Goal: Task Accomplishment & Management: Use online tool/utility

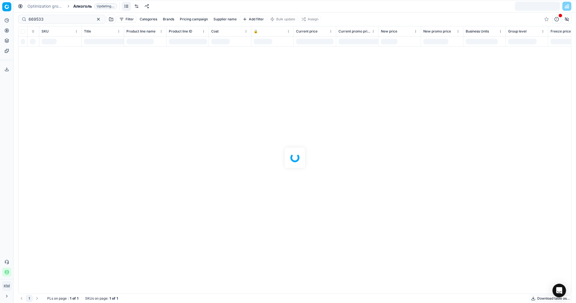
click at [57, 19] on div at bounding box center [295, 157] width 562 height 291
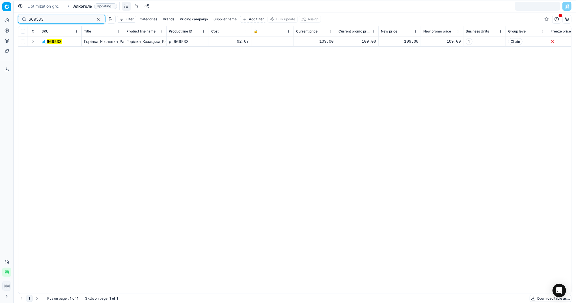
click at [95, 19] on button "button" at bounding box center [98, 19] width 7 height 7
click at [36, 18] on input at bounding box center [38, 19] width 18 height 6
paste input "482562"
type input "482562"
click at [95, 20] on button "button" at bounding box center [98, 19] width 7 height 7
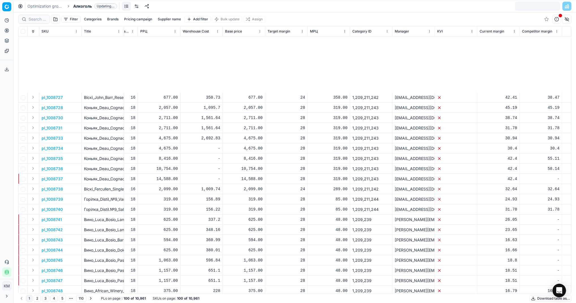
scroll to position [339, 3385]
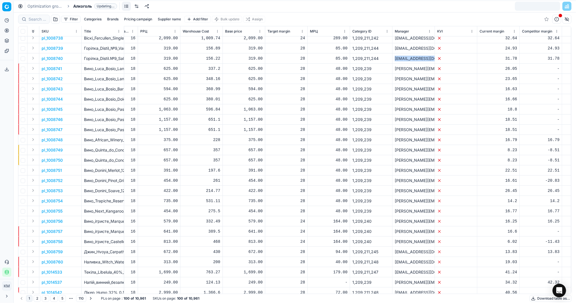
drag, startPoint x: 389, startPoint y: 57, endPoint x: 441, endPoint y: 57, distance: 51.5
copy tr "[EMAIL_ADDRESS][DOMAIN_NAME]"
click at [73, 20] on button "Filter" at bounding box center [71, 19] width 20 height 7
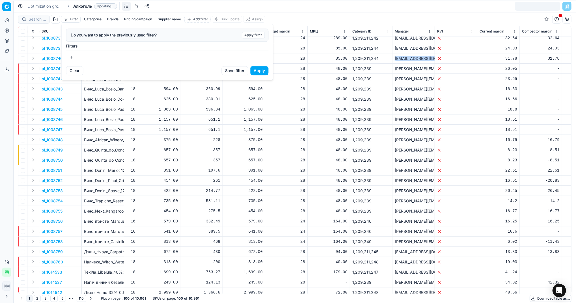
click at [73, 58] on button "button" at bounding box center [71, 57] width 11 height 9
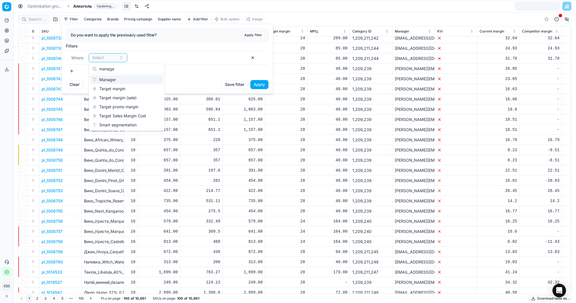
scroll to position [0, 0]
type input "manager"
click at [108, 77] on div "Manager" at bounding box center [126, 79] width 73 height 9
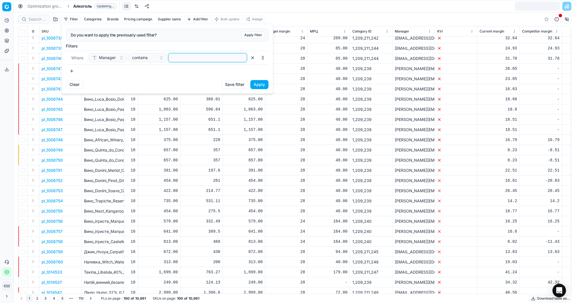
click at [177, 59] on input at bounding box center [208, 57] width 74 height 8
click at [259, 84] on button "Apply" at bounding box center [260, 84] width 18 height 9
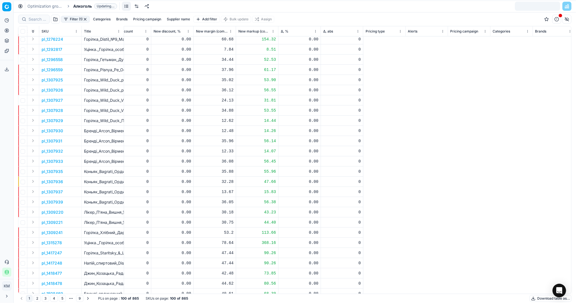
scroll to position [226, 0]
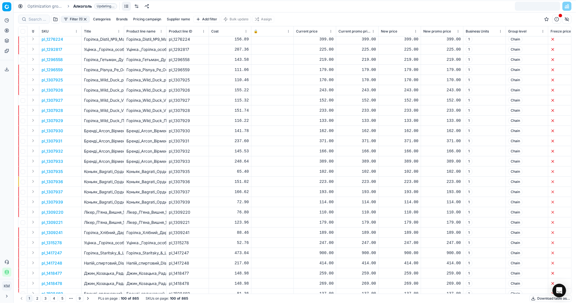
click at [534, 297] on button "Download table as..." at bounding box center [551, 298] width 42 height 7
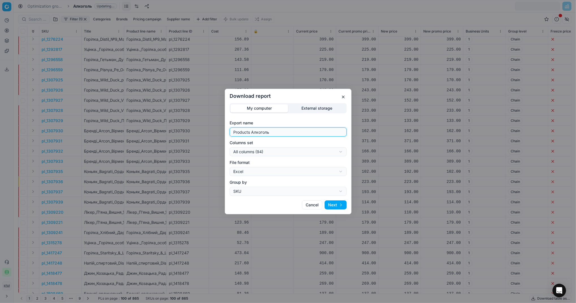
drag, startPoint x: 290, startPoint y: 133, endPoint x: 190, endPoint y: 131, distance: 100.1
click at [190, 131] on div "Download report My computer External storage Export name Products Алкоголь Colu…" at bounding box center [288, 151] width 576 height 303
type input "R"
type input "Компетера [DATE]"
click at [337, 204] on button "Next" at bounding box center [336, 204] width 22 height 9
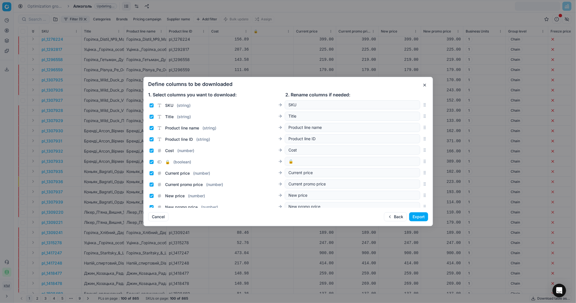
click at [418, 218] on button "Export" at bounding box center [418, 216] width 19 height 9
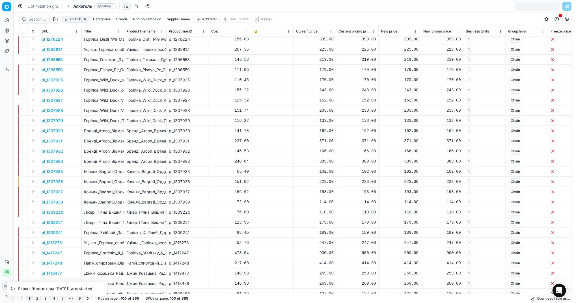
click at [9, 70] on button "Export service" at bounding box center [6, 69] width 9 height 9
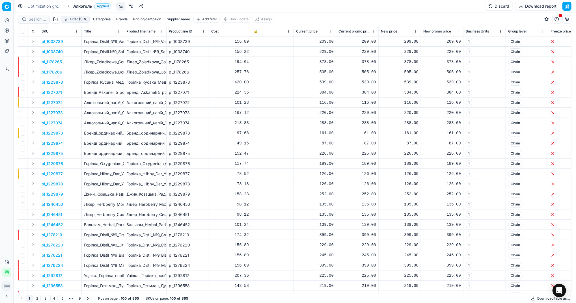
click at [7, 66] on button "Export service" at bounding box center [6, 69] width 9 height 9
click at [6, 68] on icon at bounding box center [7, 69] width 5 height 5
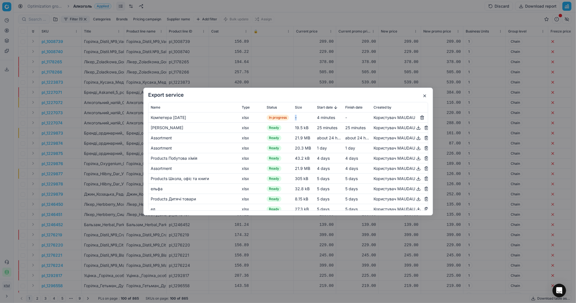
drag, startPoint x: 290, startPoint y: 118, endPoint x: 296, endPoint y: 118, distance: 5.7
click at [296, 118] on div "-" at bounding box center [304, 118] width 18 height 6
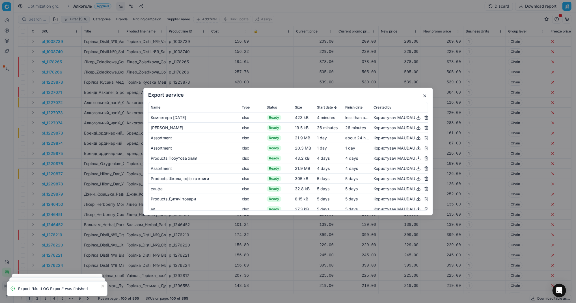
click at [415, 120] on button "button" at bounding box center [418, 117] width 7 height 7
